Goal: Navigation & Orientation: Find specific page/section

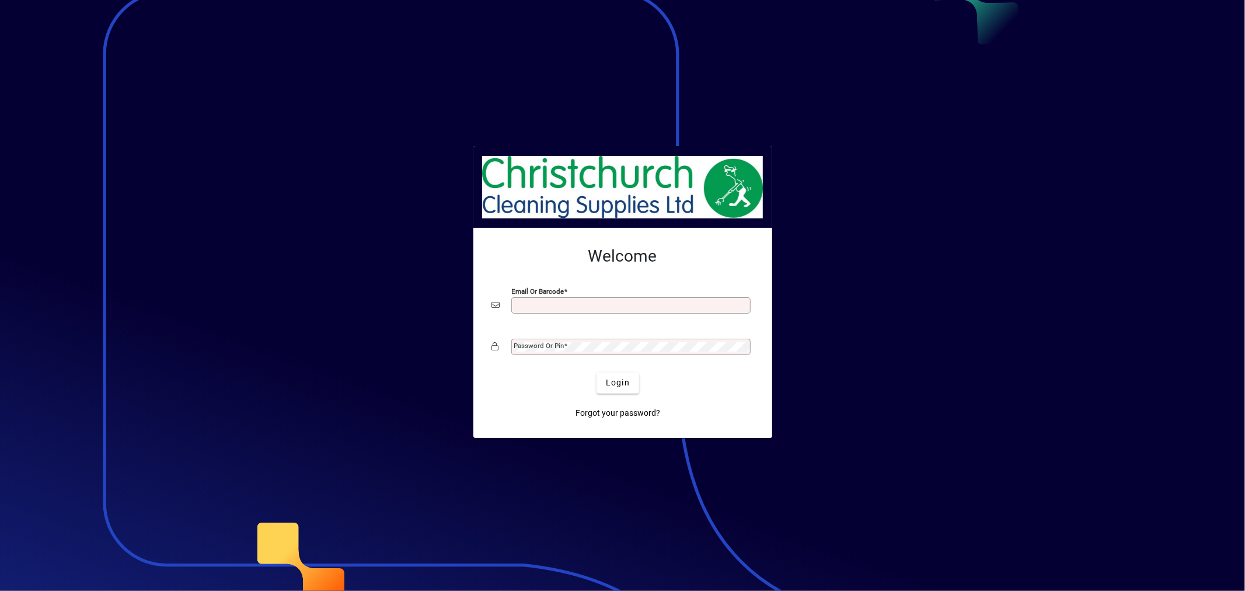
click at [695, 301] on input "Email or Barcode" at bounding box center [632, 305] width 236 height 9
type input "**********"
click at [620, 382] on span "Login" at bounding box center [618, 383] width 24 height 12
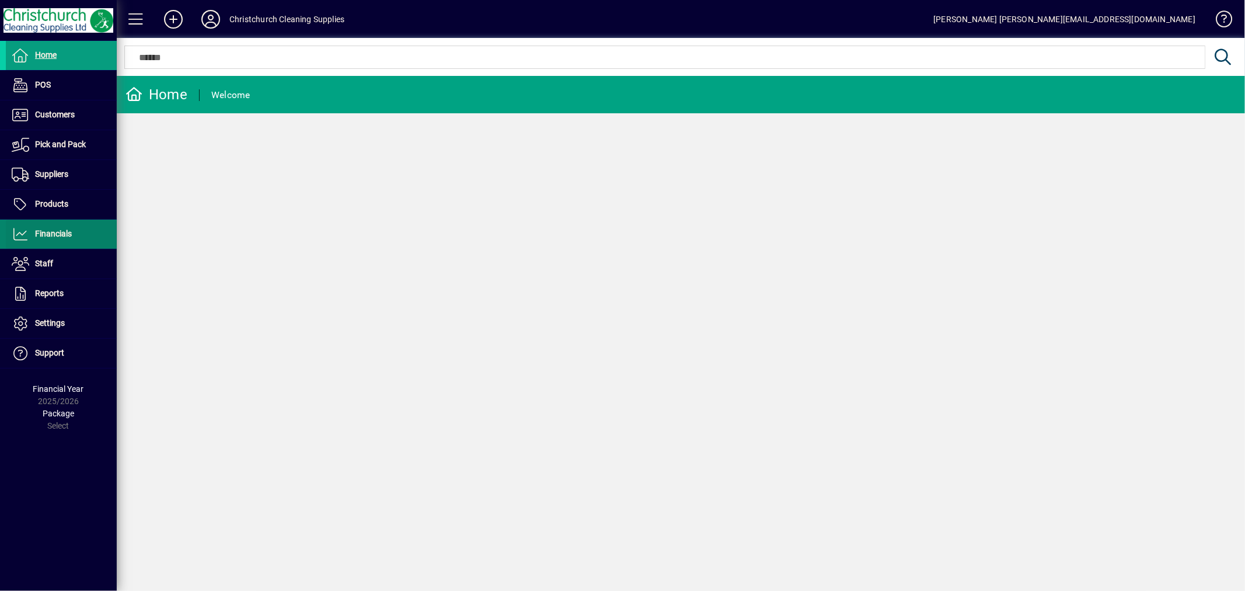
click at [61, 231] on span "Financials" at bounding box center [53, 233] width 37 height 9
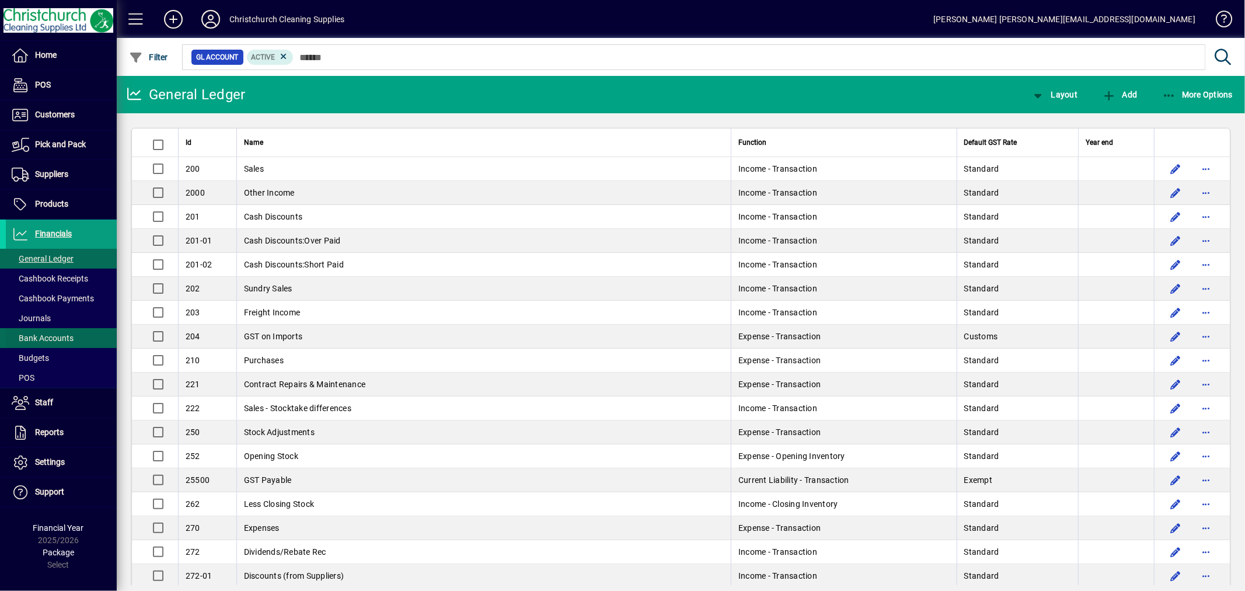
click at [72, 339] on span "Bank Accounts" at bounding box center [43, 337] width 62 height 9
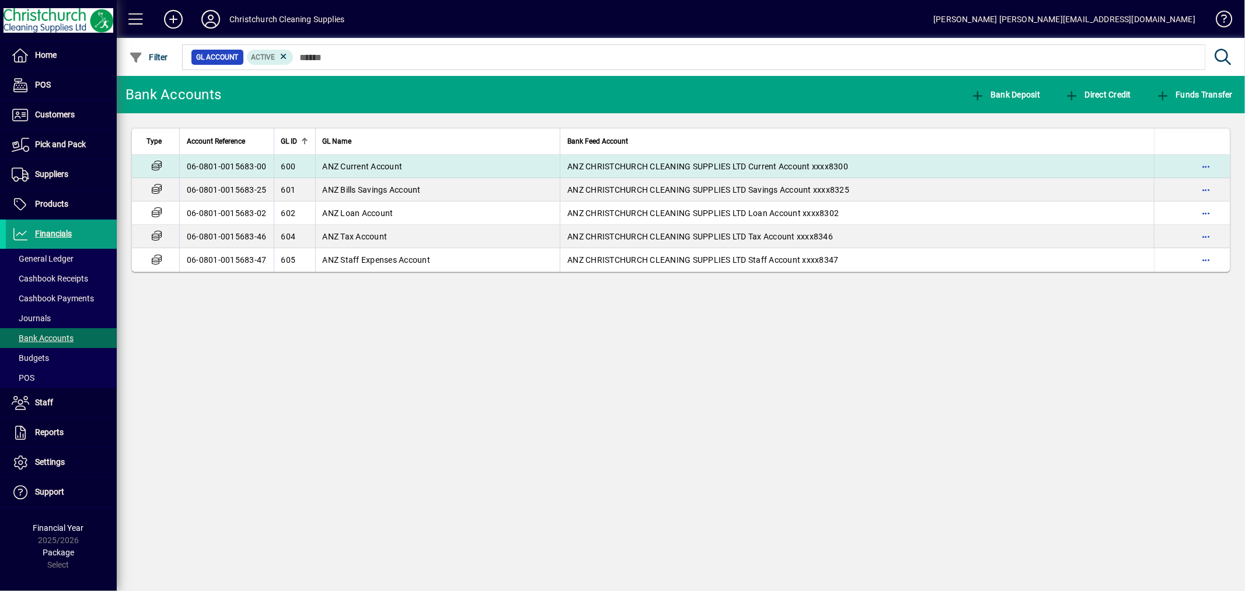
click at [458, 161] on td "ANZ Current Account" at bounding box center [437, 166] width 245 height 23
